Goal: Task Accomplishment & Management: Use online tool/utility

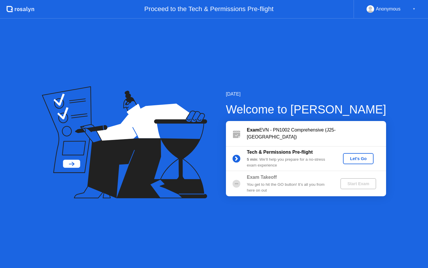
click at [356, 159] on div "Let's Go" at bounding box center [359, 158] width 26 height 5
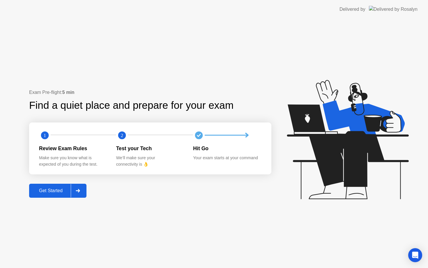
click at [63, 188] on div "Get Started" at bounding box center [51, 190] width 40 height 5
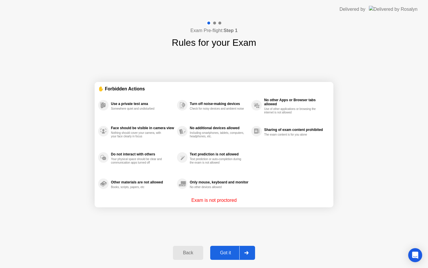
click at [226, 248] on button "Got it" at bounding box center [232, 253] width 45 height 14
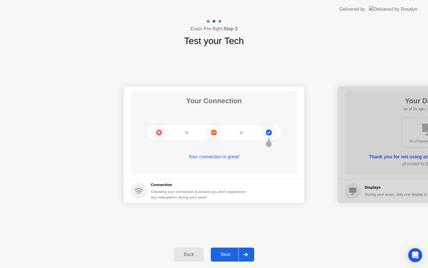
click at [226, 257] on div "Next" at bounding box center [226, 254] width 26 height 5
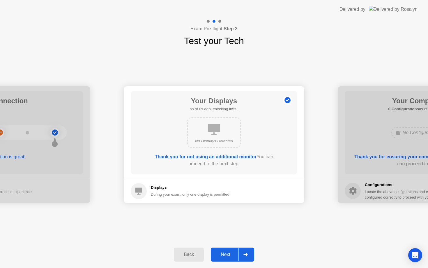
click at [226, 257] on div "Next" at bounding box center [226, 254] width 26 height 5
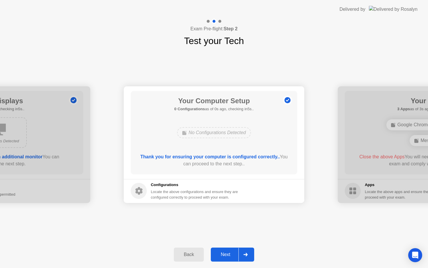
click at [226, 257] on div "Next" at bounding box center [226, 254] width 26 height 5
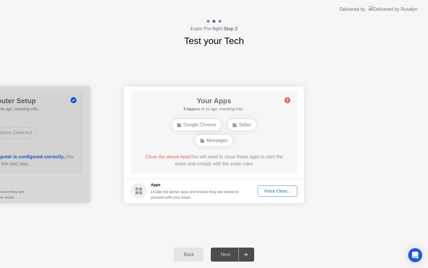
click at [272, 187] on button "Force Close..." at bounding box center [278, 190] width 40 height 11
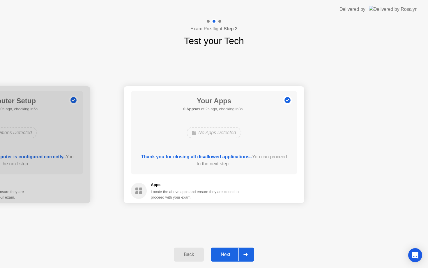
click at [227, 259] on button "Next" at bounding box center [232, 254] width 43 height 14
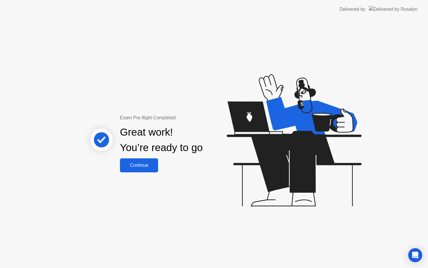
click at [149, 163] on div "Continue" at bounding box center [139, 165] width 35 height 5
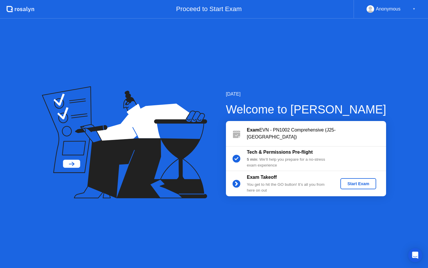
click at [348, 183] on div "Start Exam" at bounding box center [358, 183] width 31 height 5
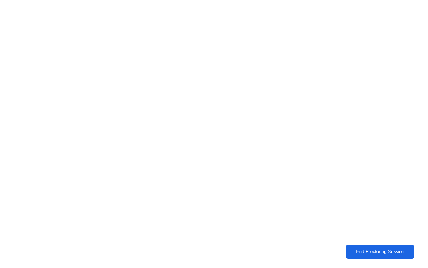
click at [352, 246] on button "End Proctoring Session" at bounding box center [380, 251] width 75 height 15
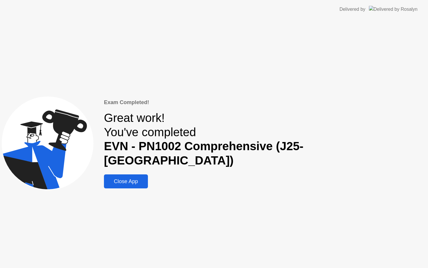
click at [146, 178] on div "Close App" at bounding box center [126, 181] width 41 height 6
